Goal: Task Accomplishment & Management: Use online tool/utility

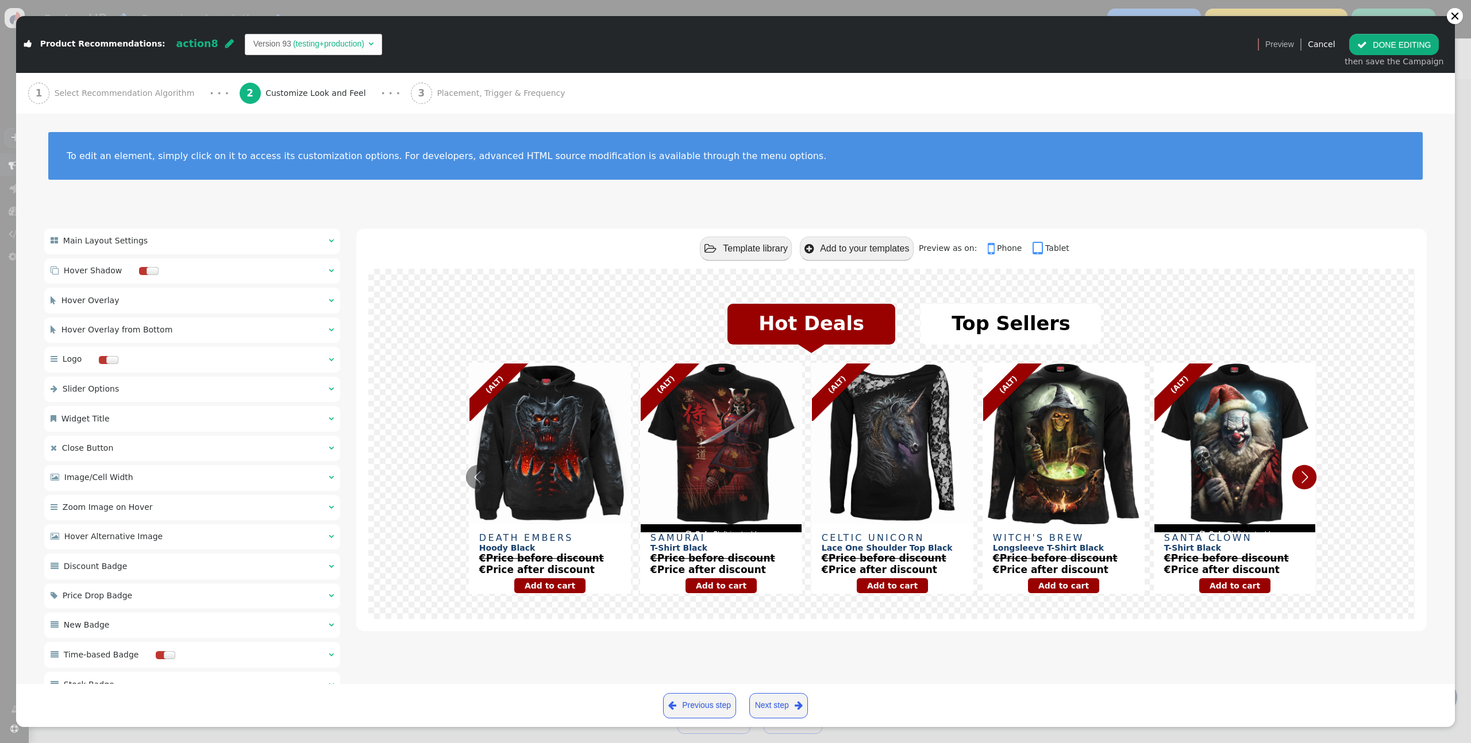
scroll to position [103, 0]
click at [1454, 18] on div at bounding box center [1454, 15] width 9 height 9
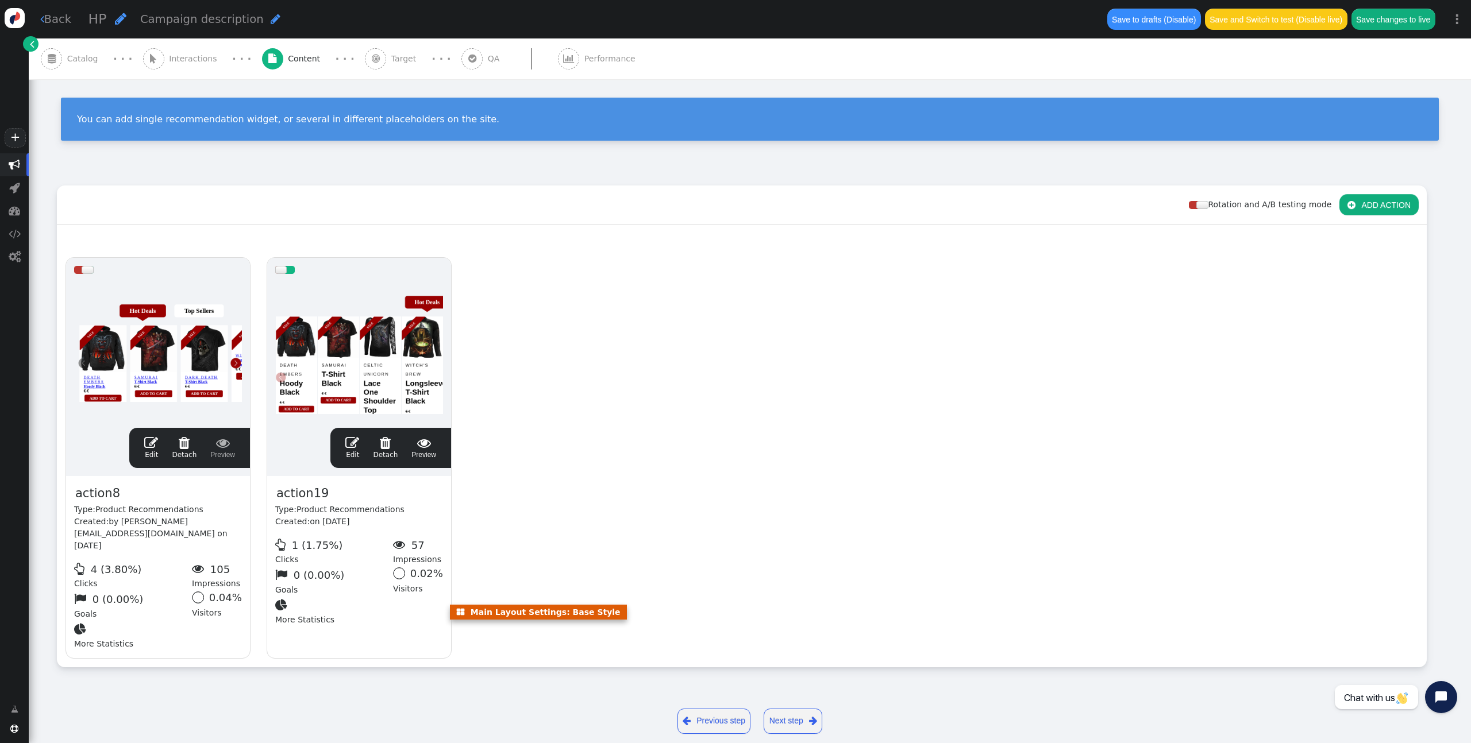
scroll to position [0, 0]
click at [62, 22] on link " Back" at bounding box center [56, 19] width 32 height 17
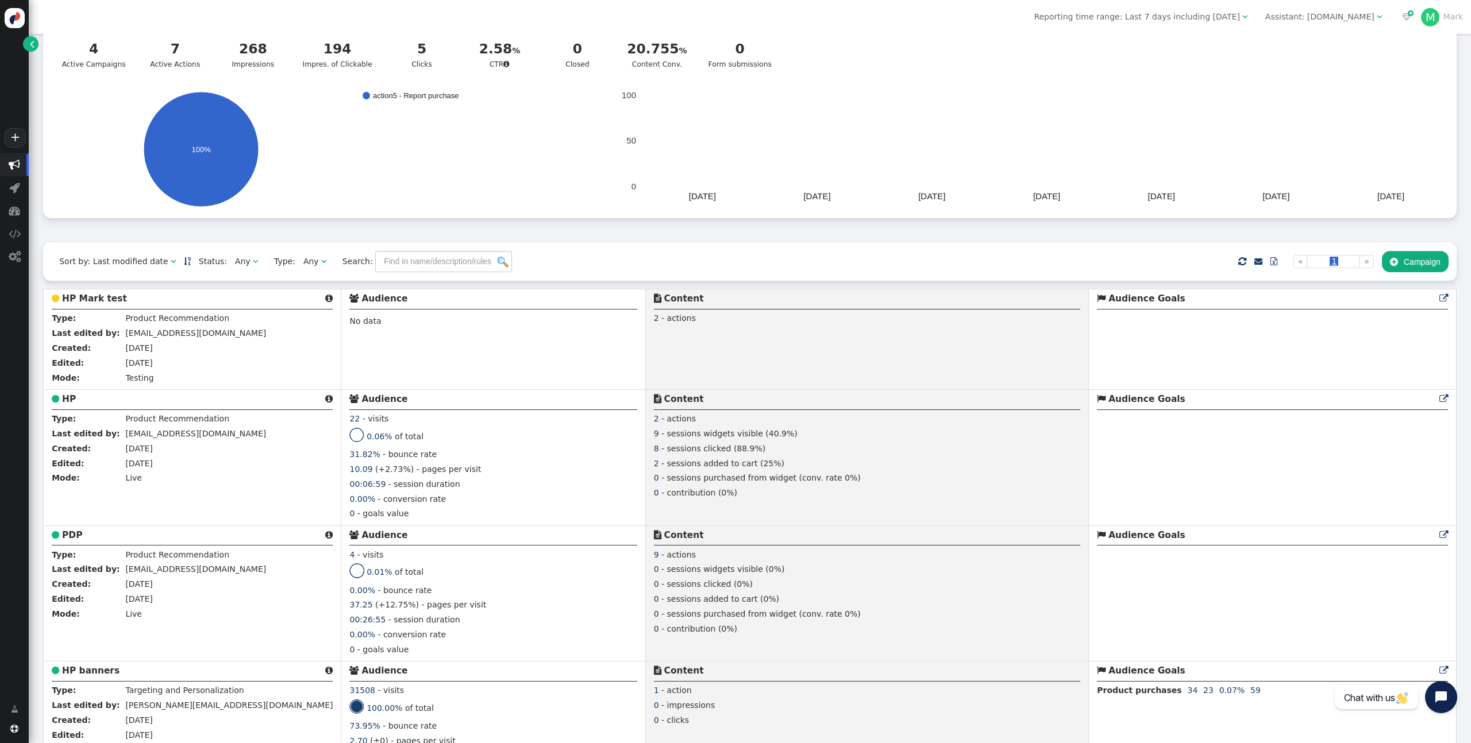
scroll to position [64, 0]
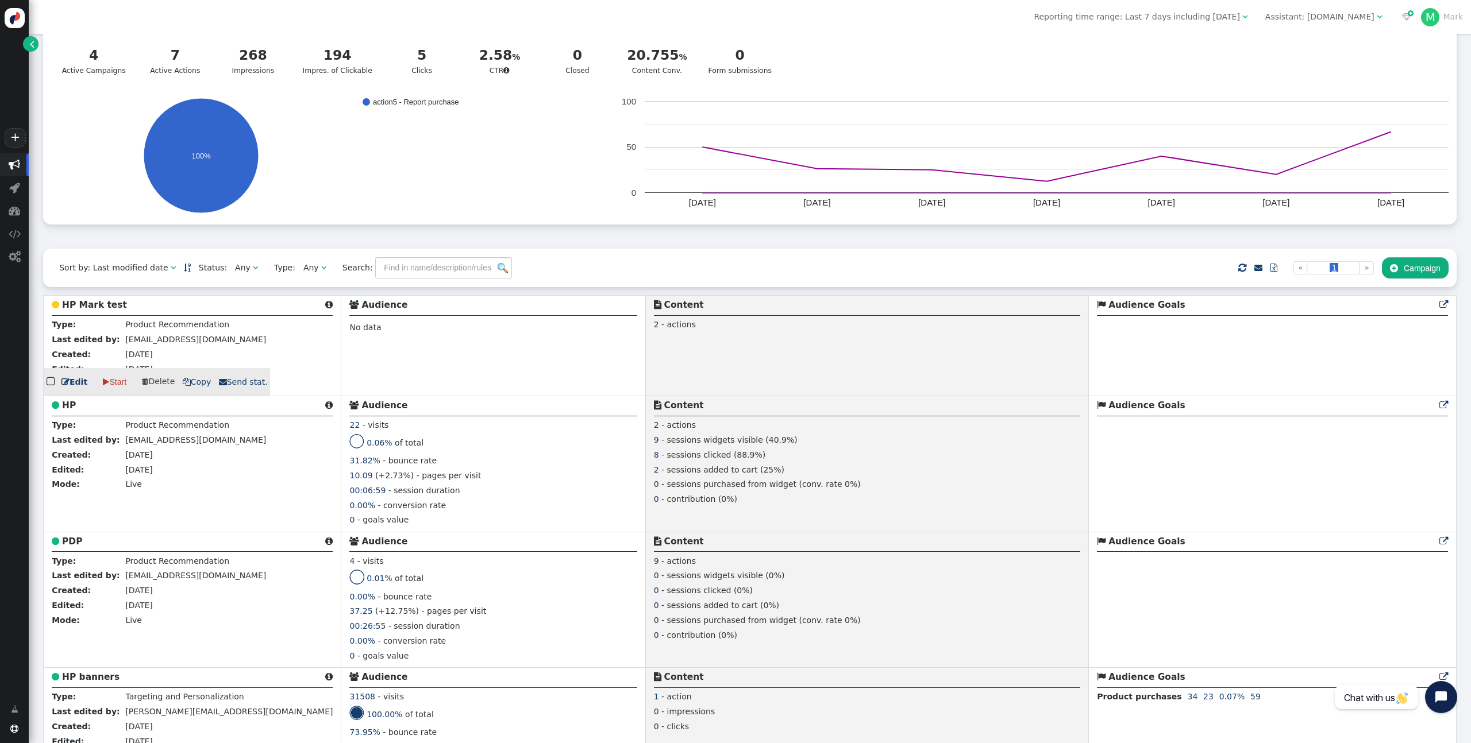
click at [70, 387] on link " Edit" at bounding box center [74, 382] width 26 height 12
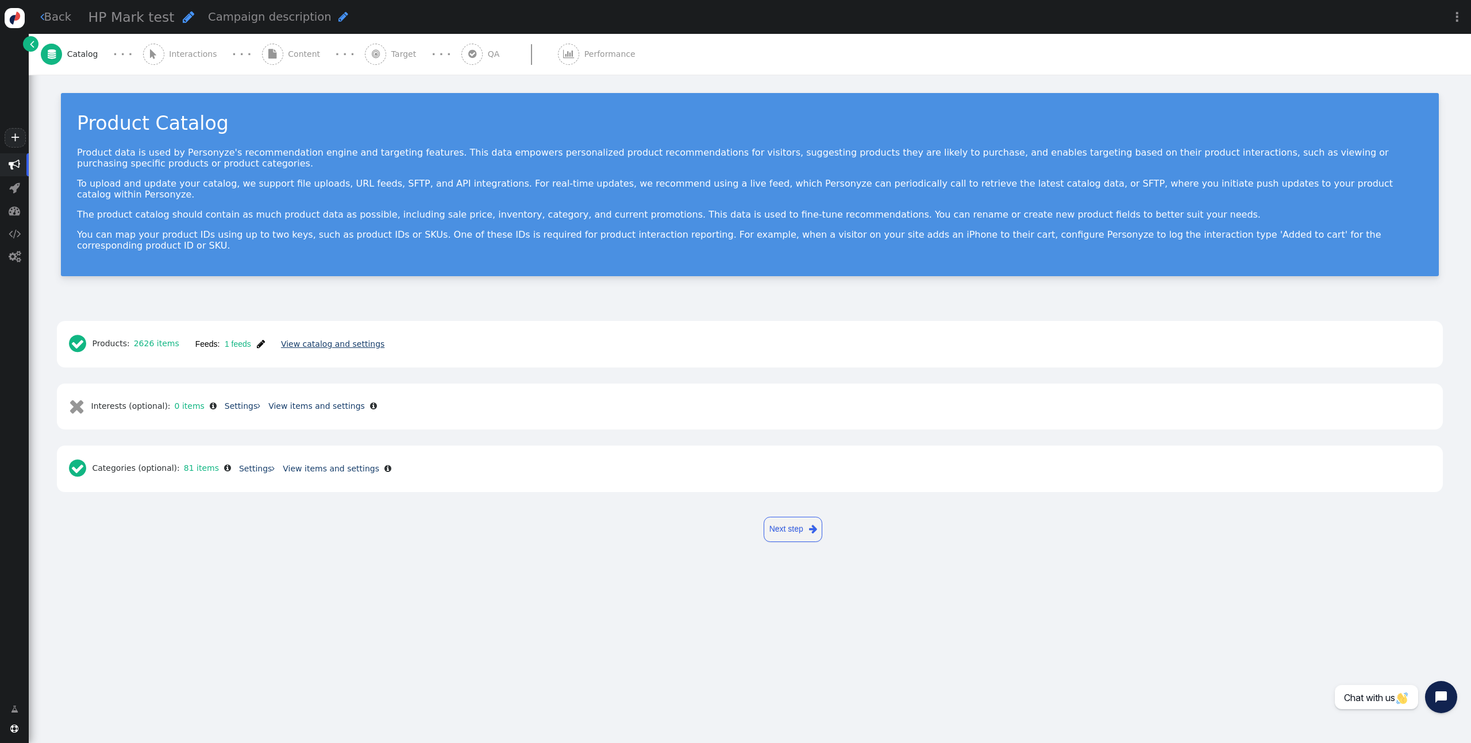
click at [311, 340] on link "View catalog and settings" at bounding box center [332, 344] width 103 height 9
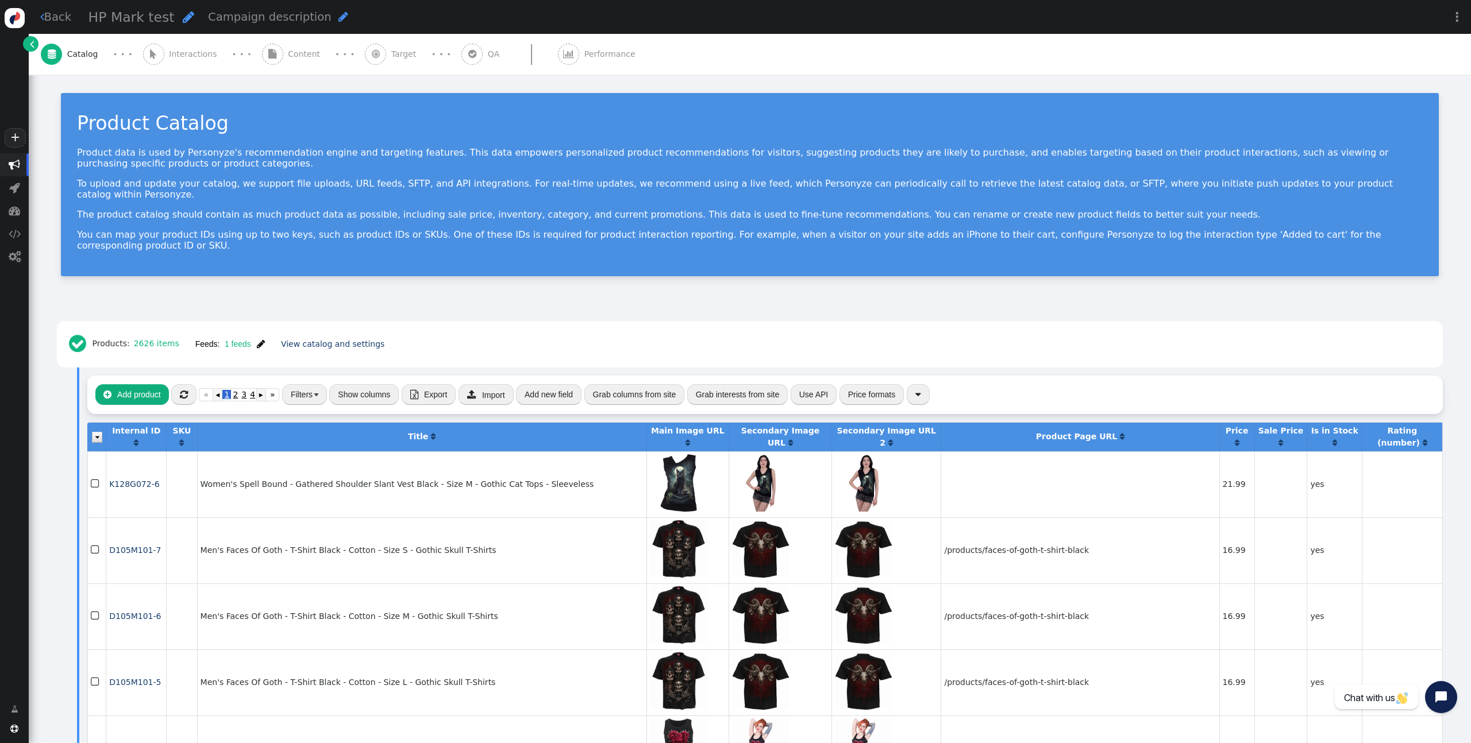
drag, startPoint x: 163, startPoint y: 52, endPoint x: 217, endPoint y: 95, distance: 69.5
click at [169, 52] on span "Interactions" at bounding box center [195, 54] width 53 height 12
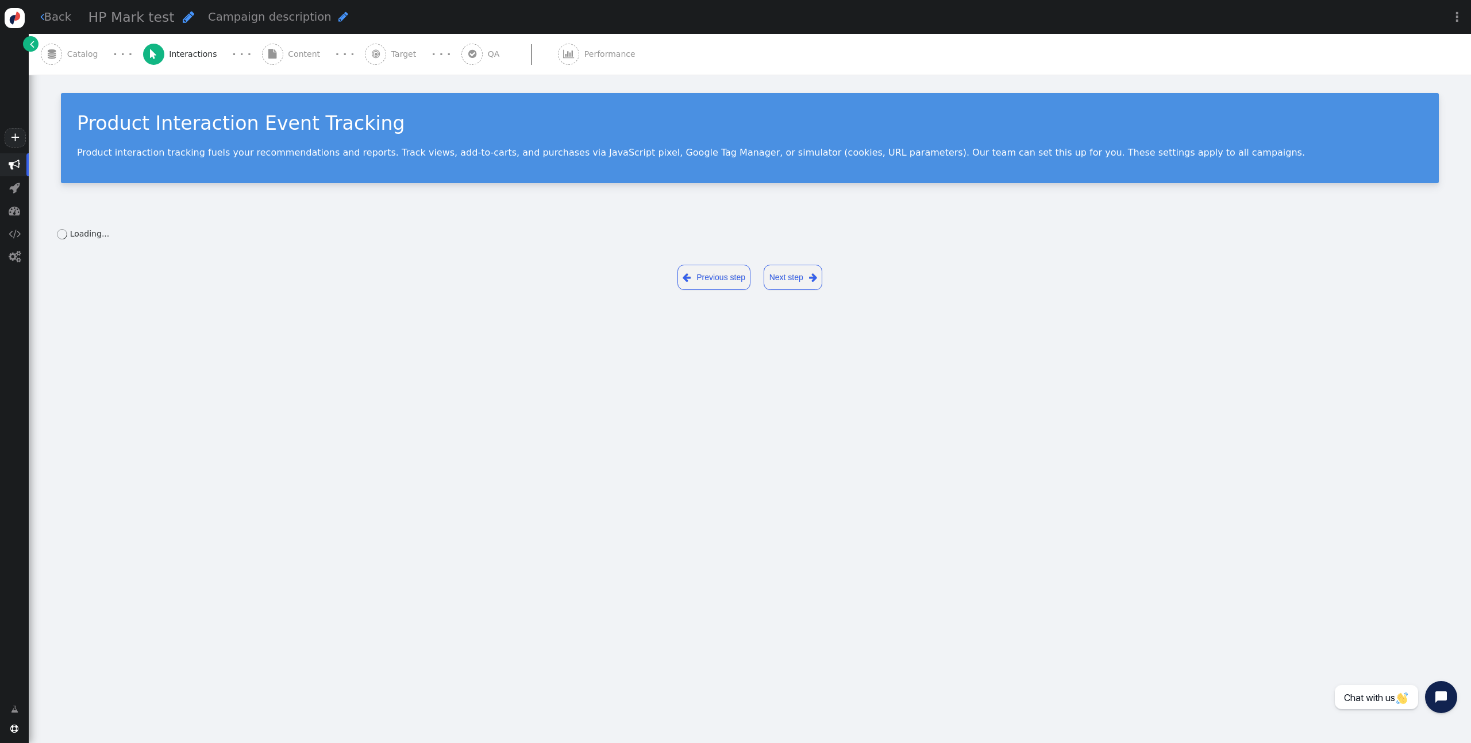
click at [288, 55] on span "Content" at bounding box center [306, 54] width 37 height 12
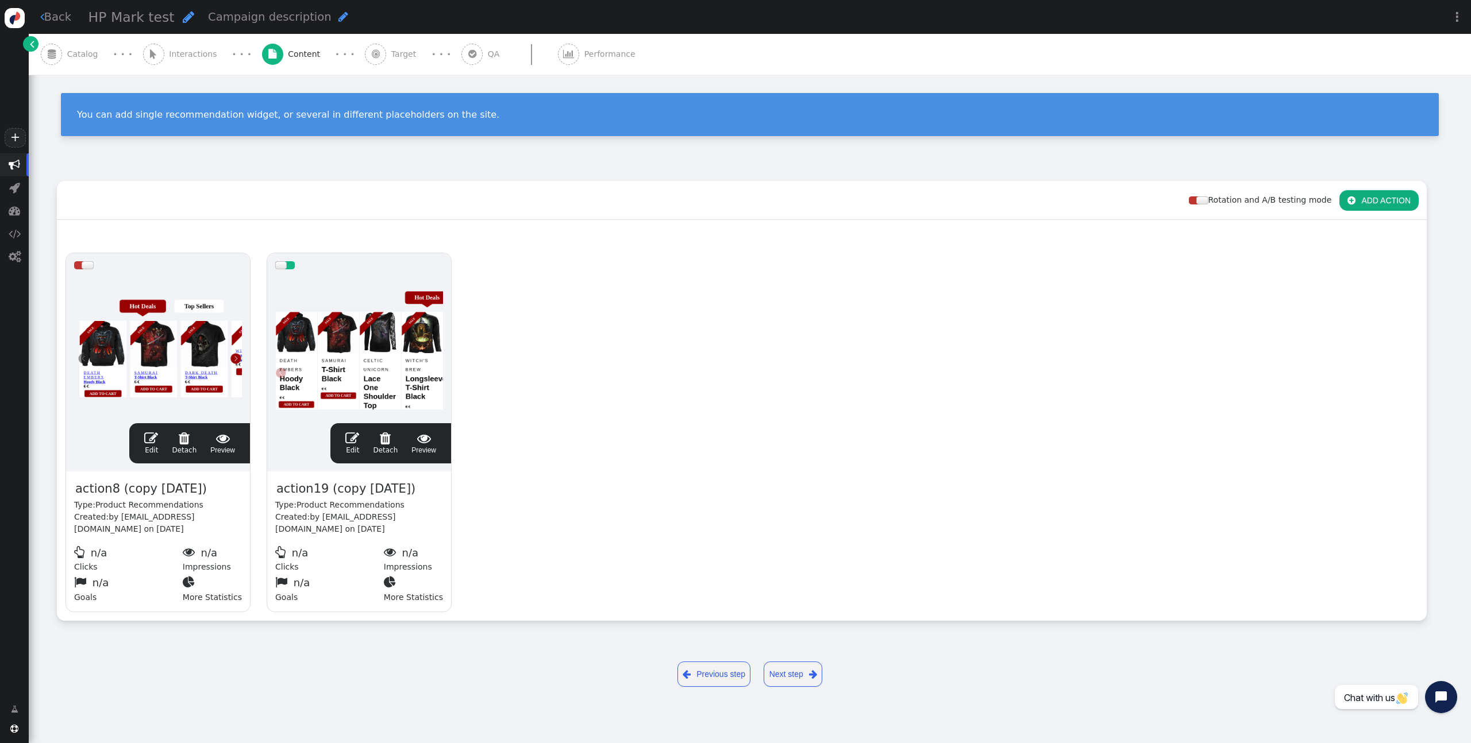
click at [155, 447] on link " Edit" at bounding box center [151, 444] width 14 height 24
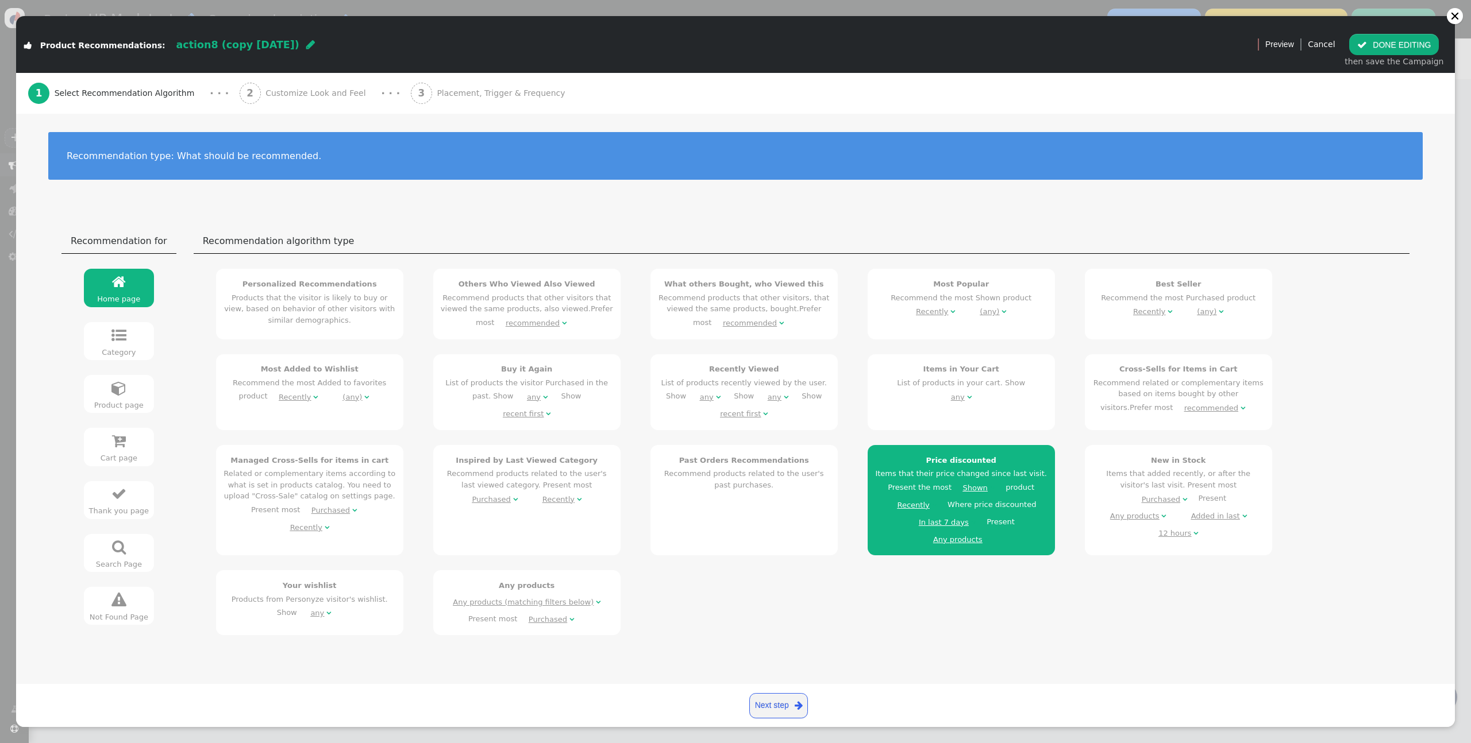
drag, startPoint x: 249, startPoint y: 97, endPoint x: 248, endPoint y: 103, distance: 6.0
click at [265, 97] on span "Customize Look and Feel" at bounding box center [317, 93] width 105 height 12
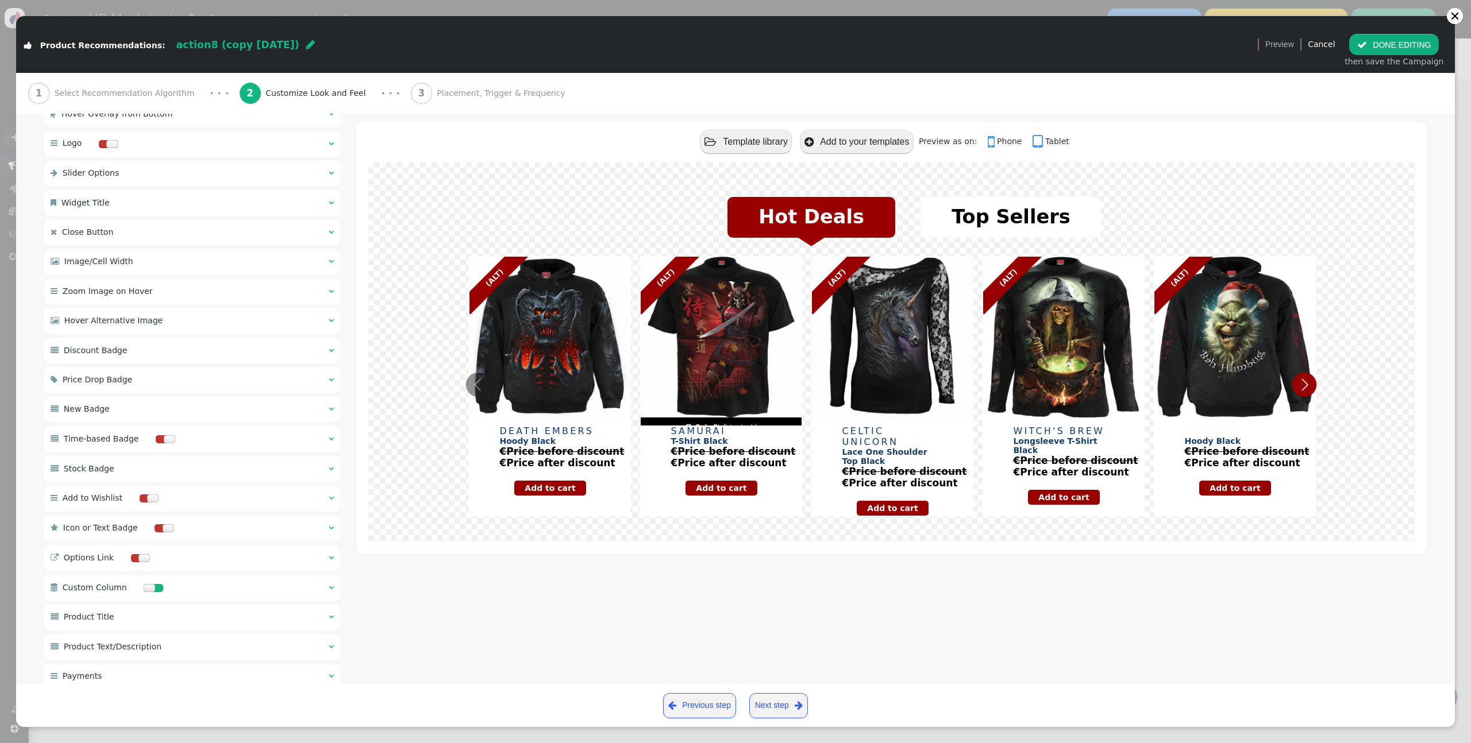
scroll to position [569, 0]
click at [157, 644] on span "HTML Source (advanced)" at bounding box center [116, 641] width 101 height 9
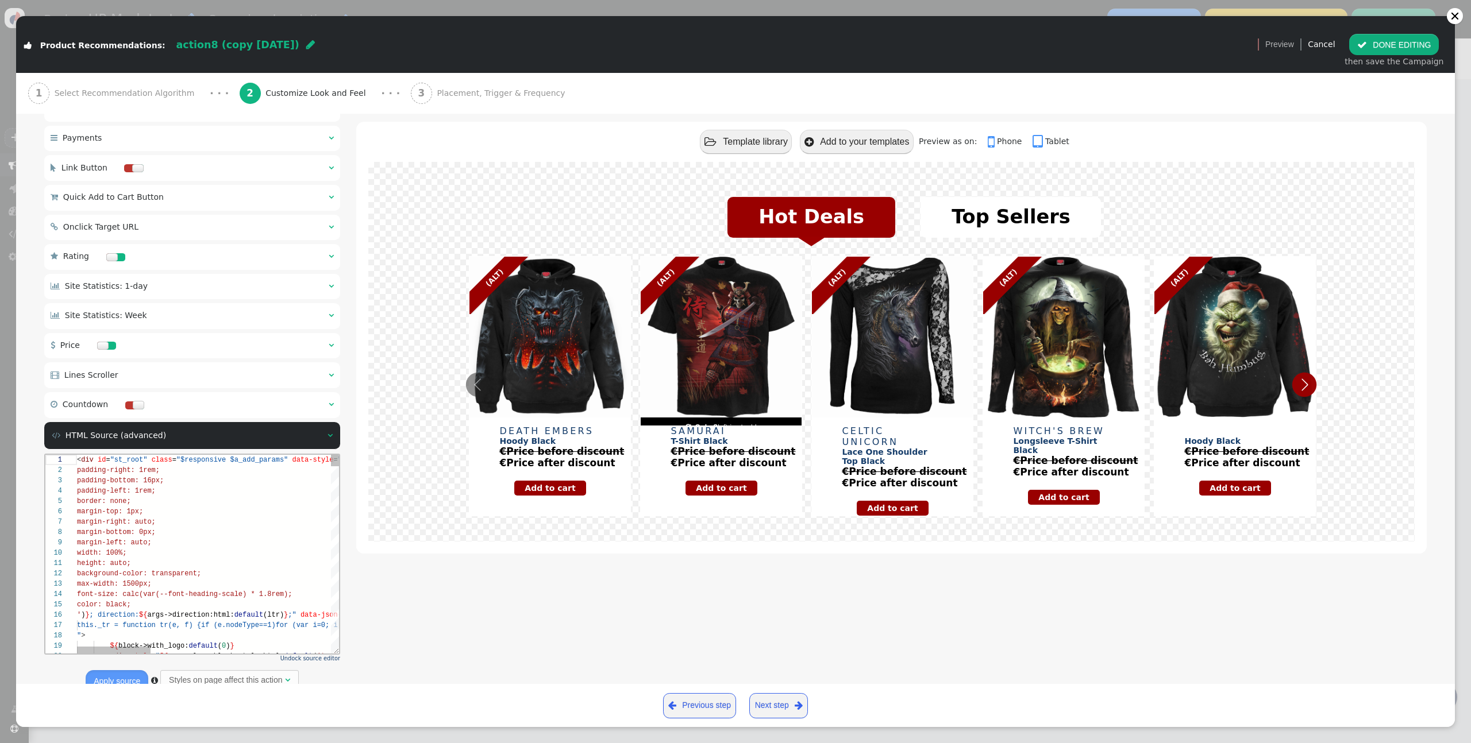
scroll to position [814, 0]
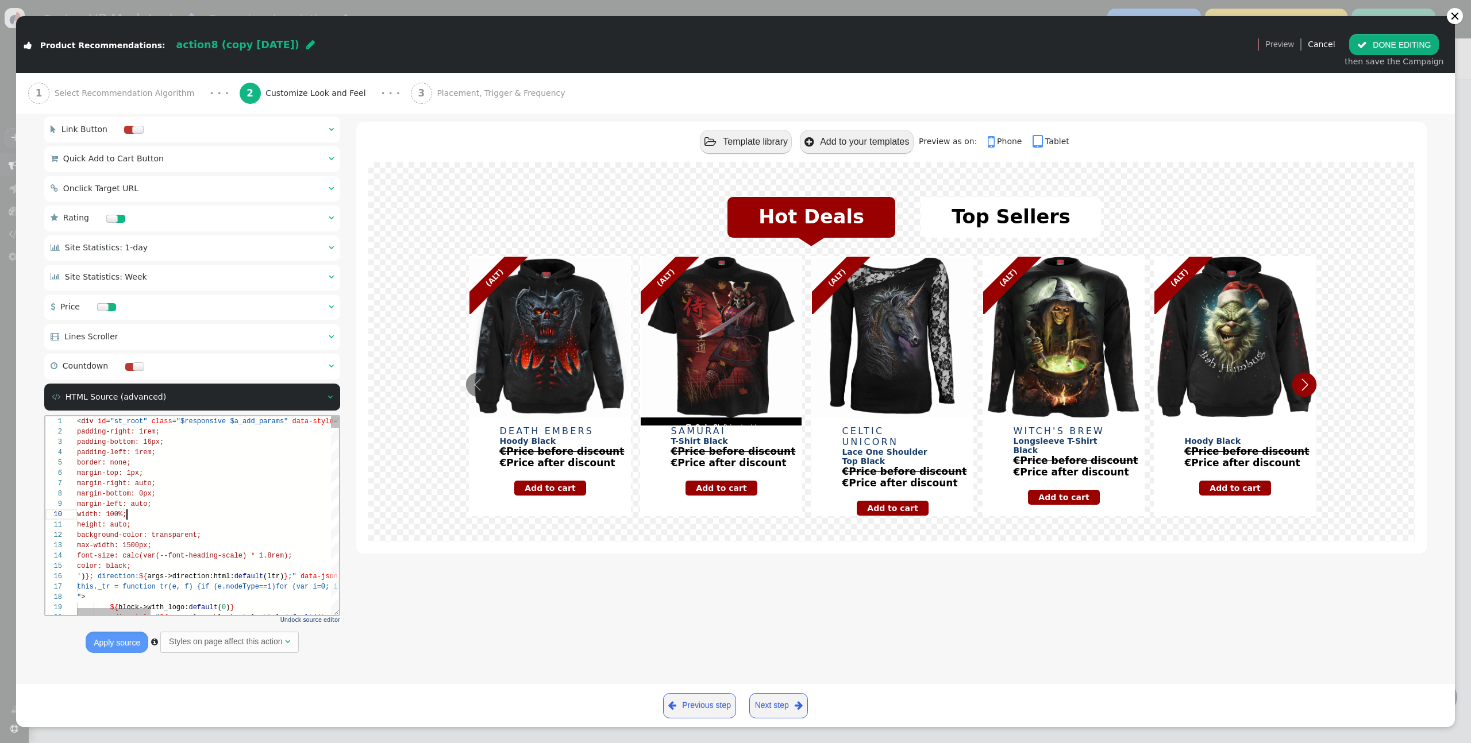
click at [189, 515] on div "width: 100%;" at bounding box center [527, 515] width 901 height 10
type textarea "<div id="st_root" class="$responsive $a_add_params" data-style="display:inline-…"
